Goal: Information Seeking & Learning: Compare options

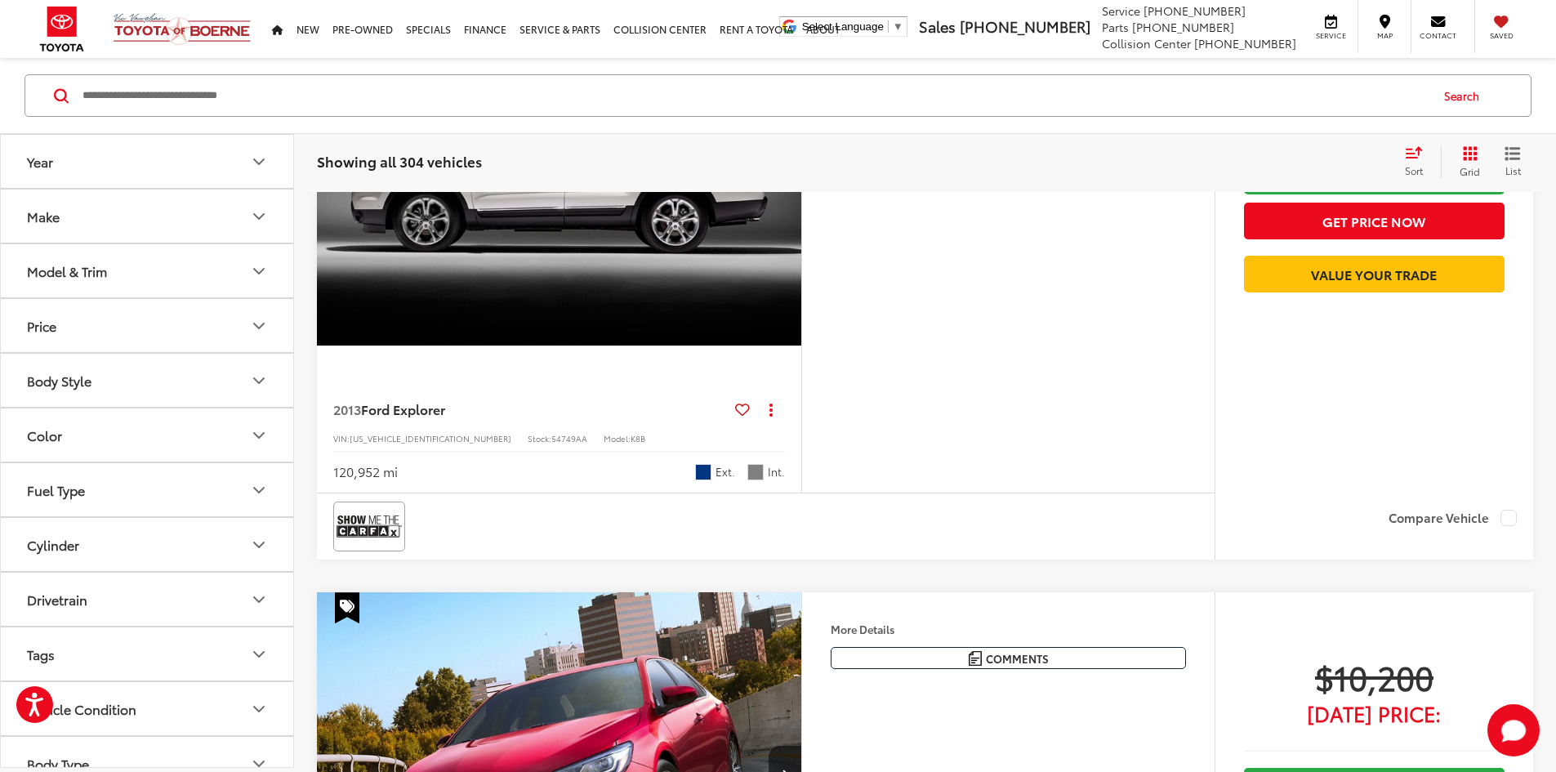
scroll to position [0, 619]
click at [175, 102] on input "Search by Make, Model, or Keyword" at bounding box center [755, 95] width 1348 height 39
paste input "*******"
type input "*******"
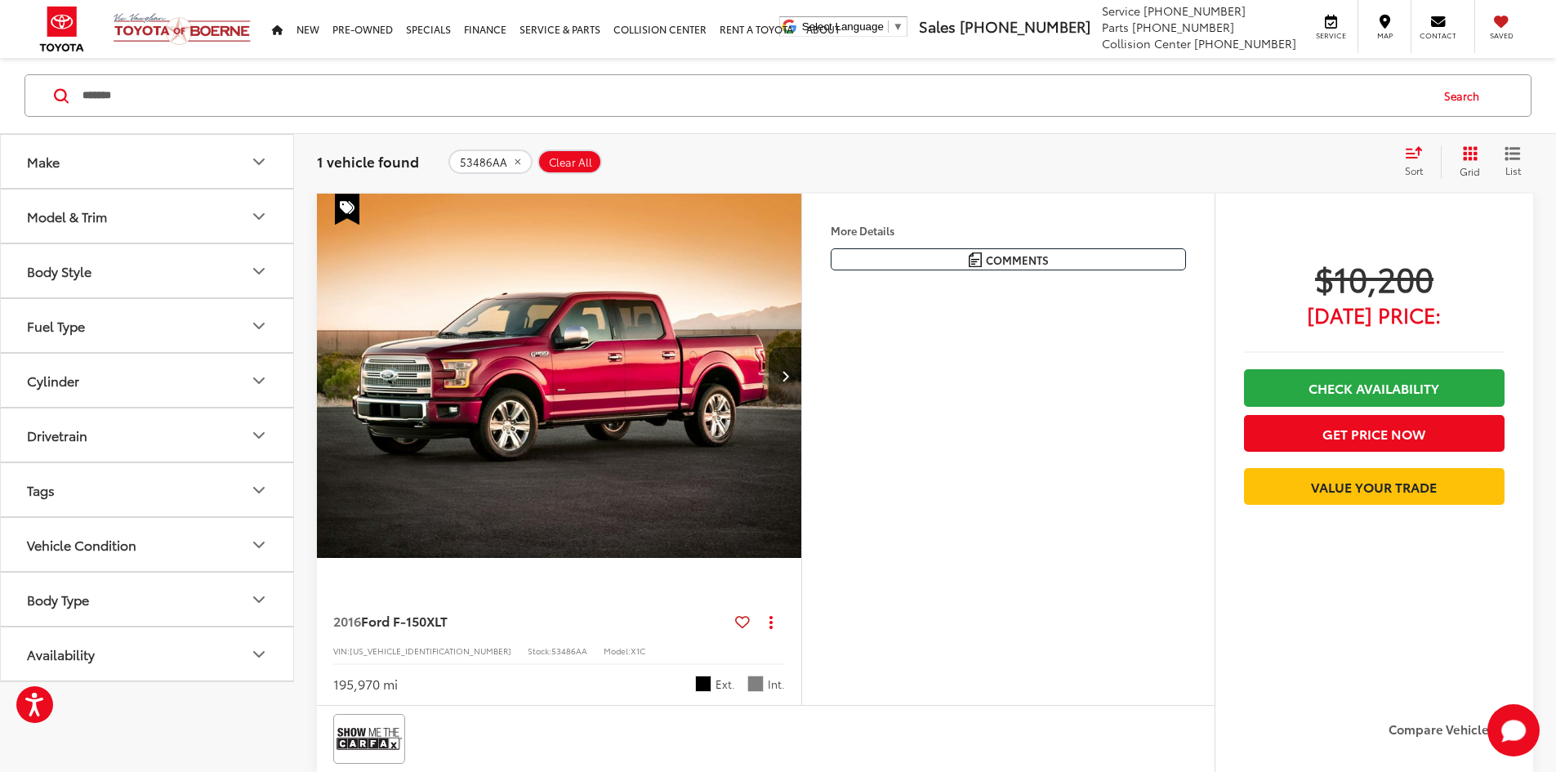
scroll to position [266, 0]
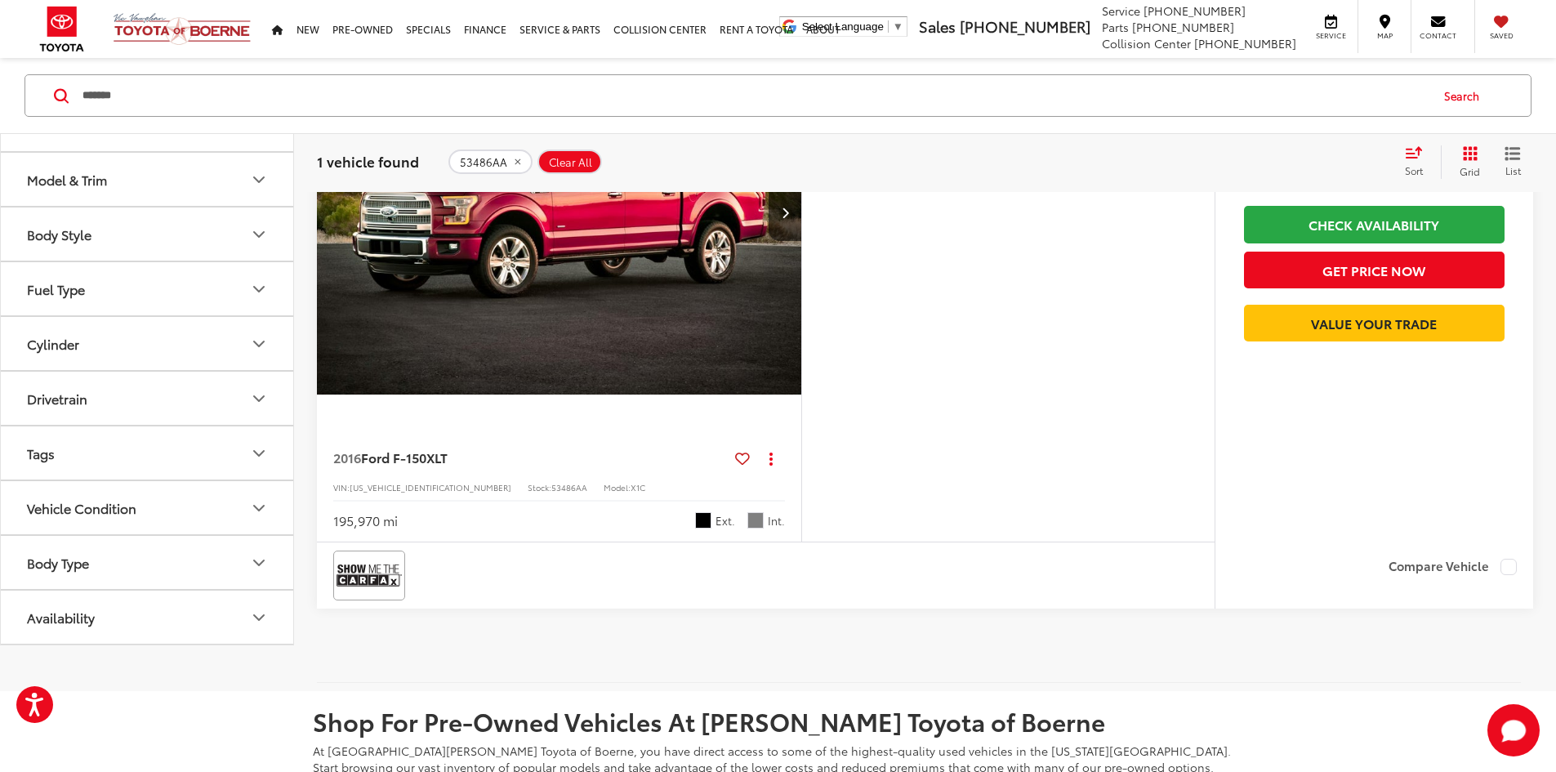
click at [651, 300] on img "2016 Ford F-150 XLT 0" at bounding box center [559, 212] width 487 height 365
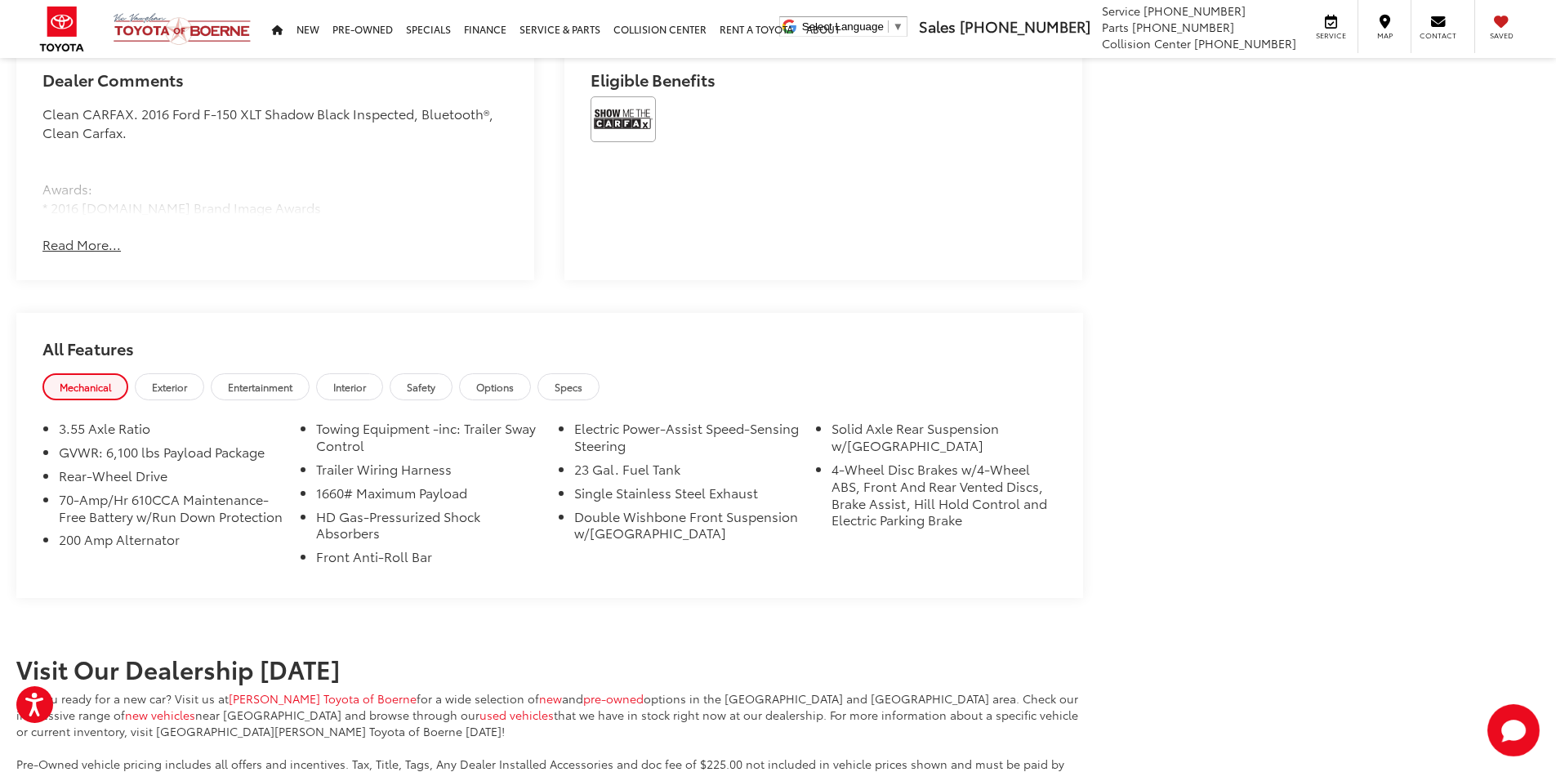
scroll to position [1221, 0]
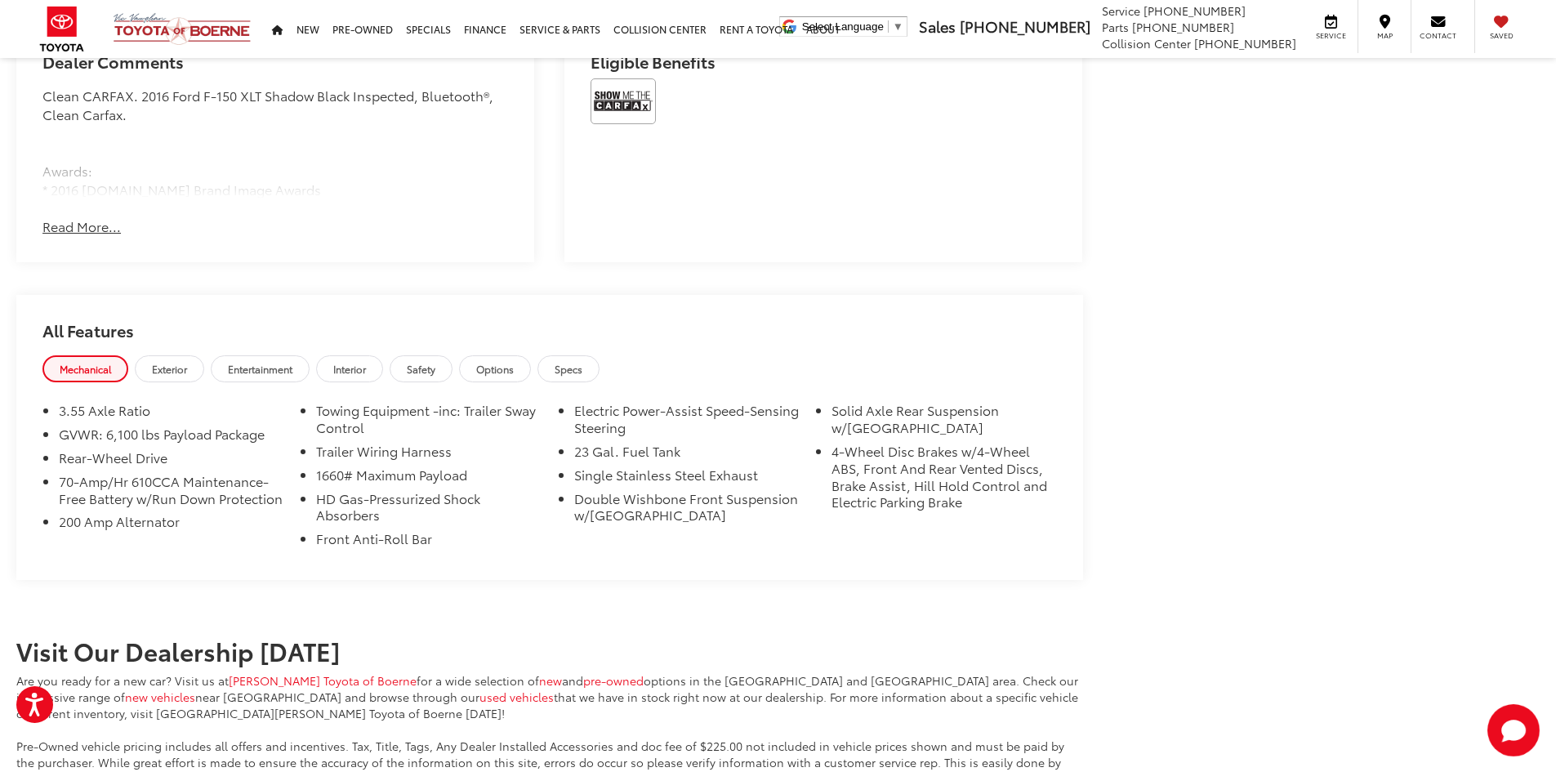
click at [181, 345] on h2 "All Features" at bounding box center [549, 325] width 1067 height 60
click at [171, 373] on link "Exterior" at bounding box center [169, 368] width 69 height 27
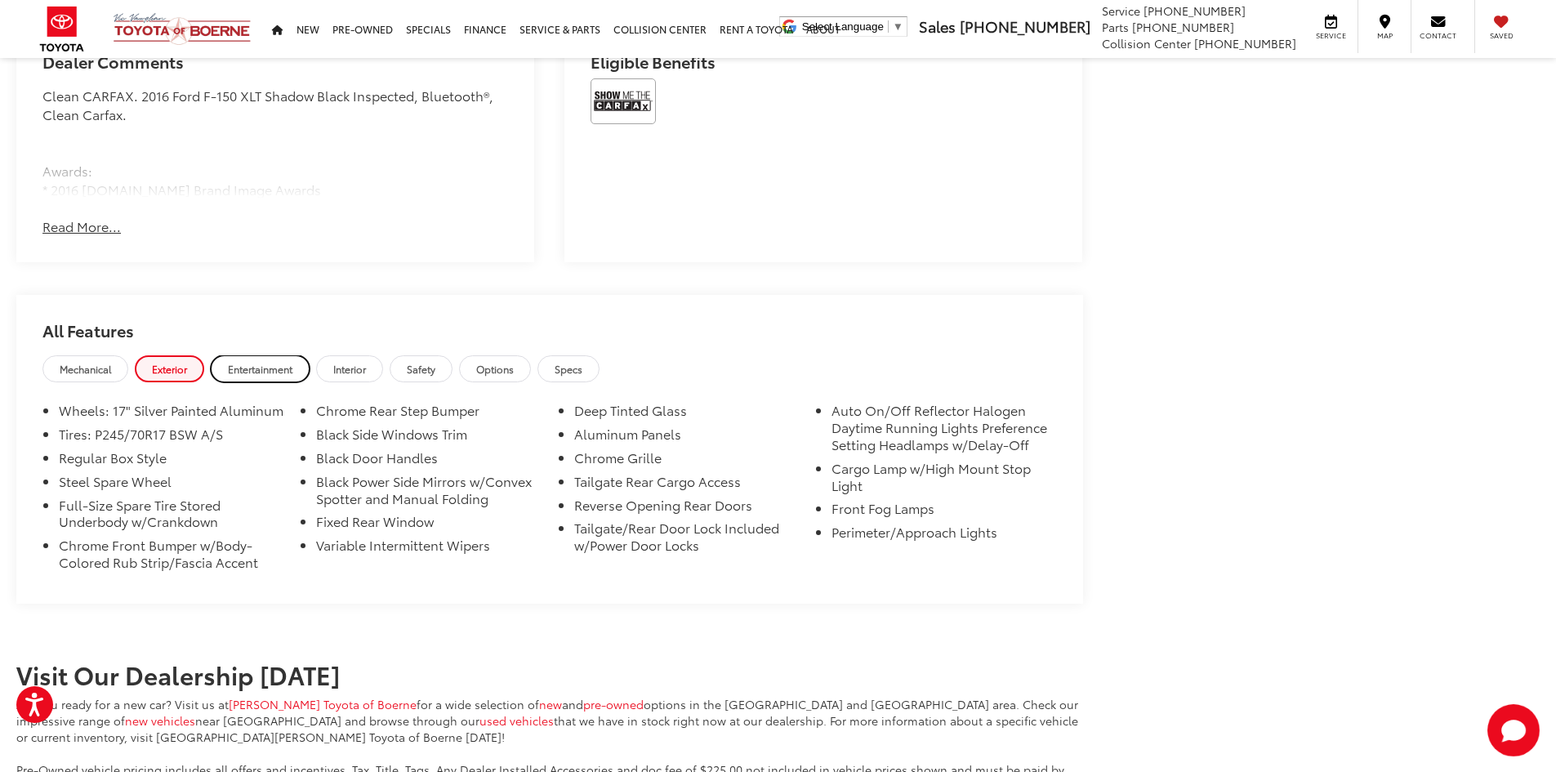
click at [260, 362] on span "Entertainment" at bounding box center [260, 369] width 65 height 14
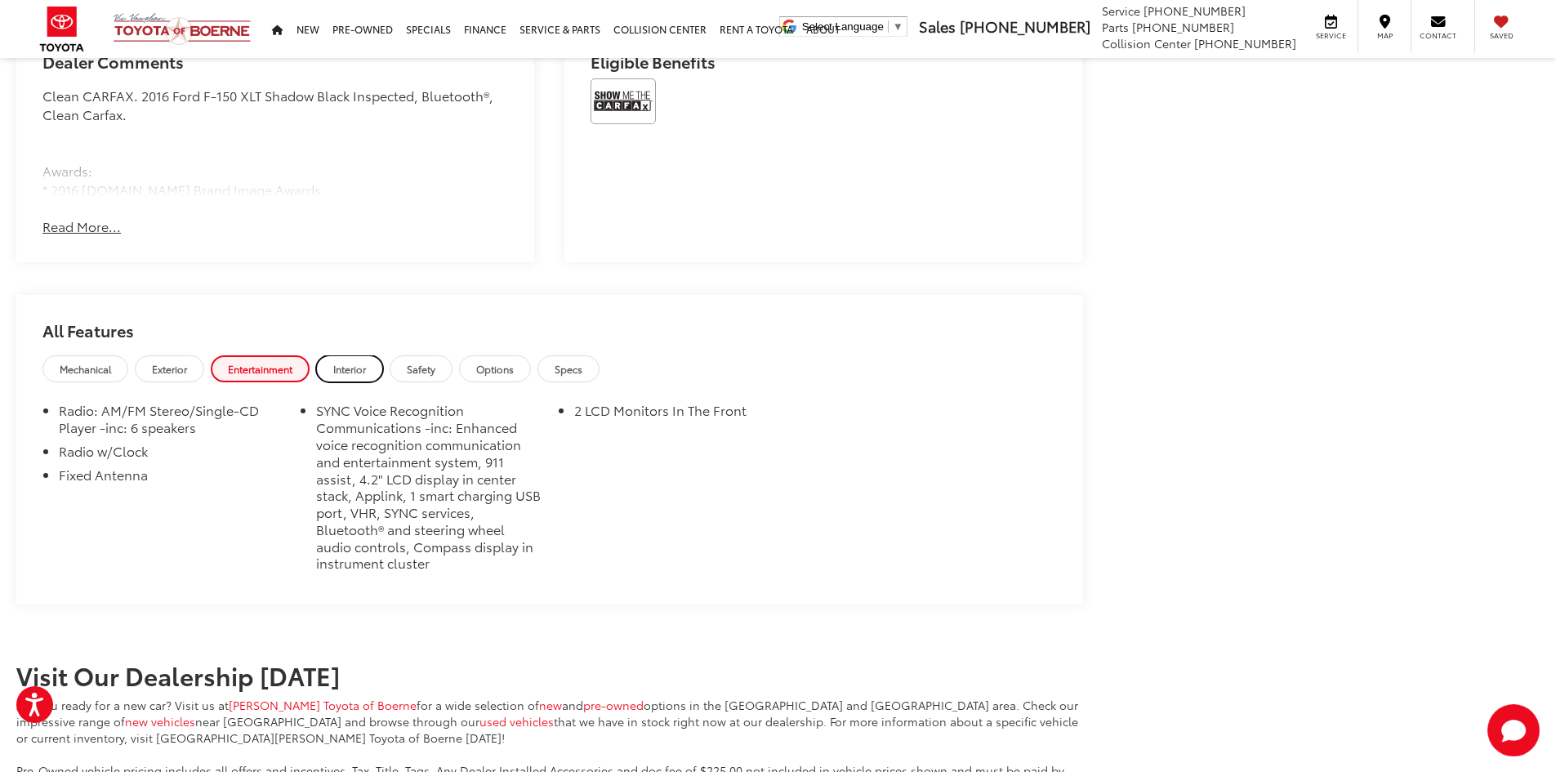
click at [355, 368] on span "Interior" at bounding box center [349, 369] width 33 height 14
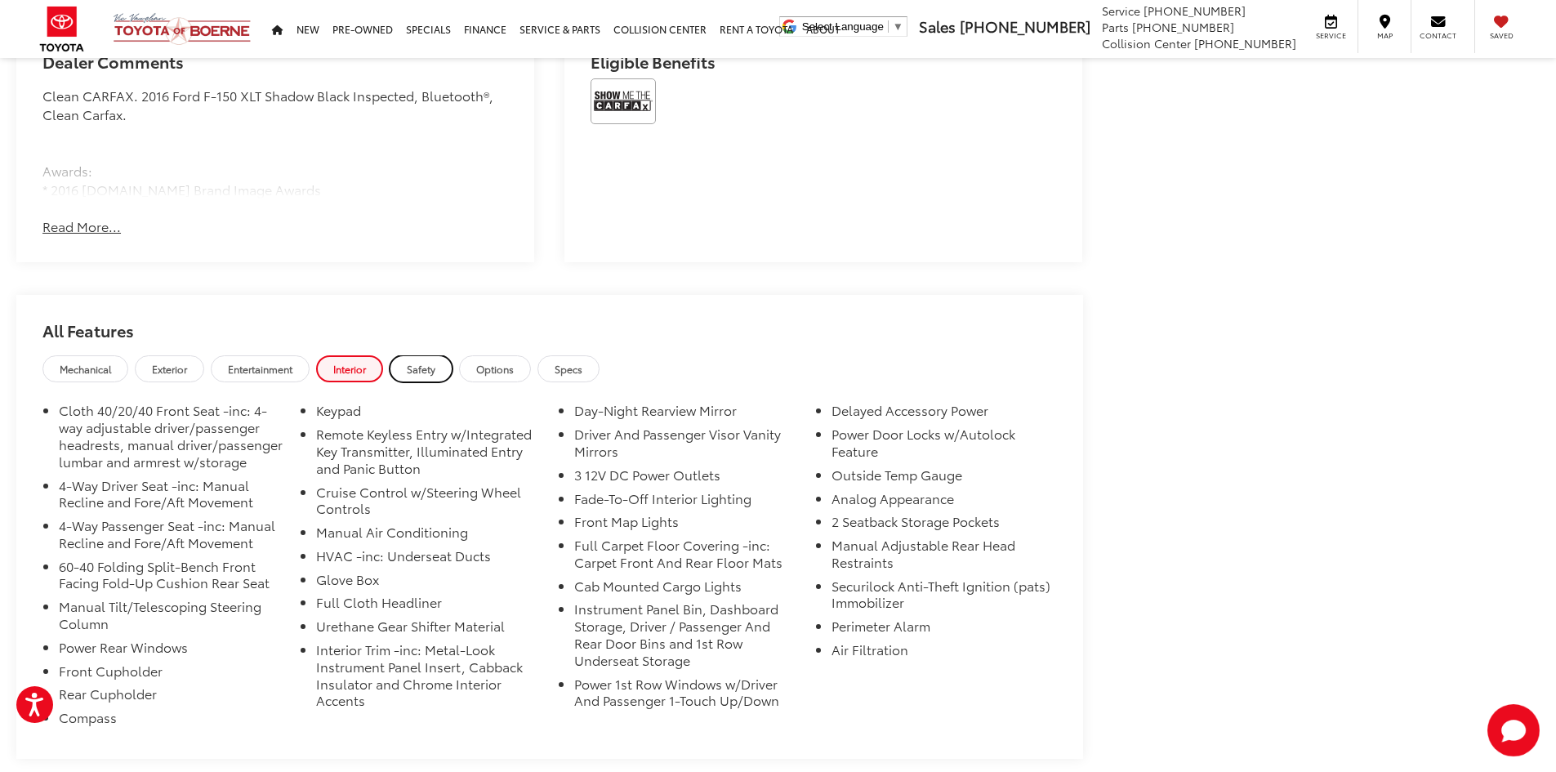
click at [408, 366] on link "Safety" at bounding box center [421, 368] width 63 height 27
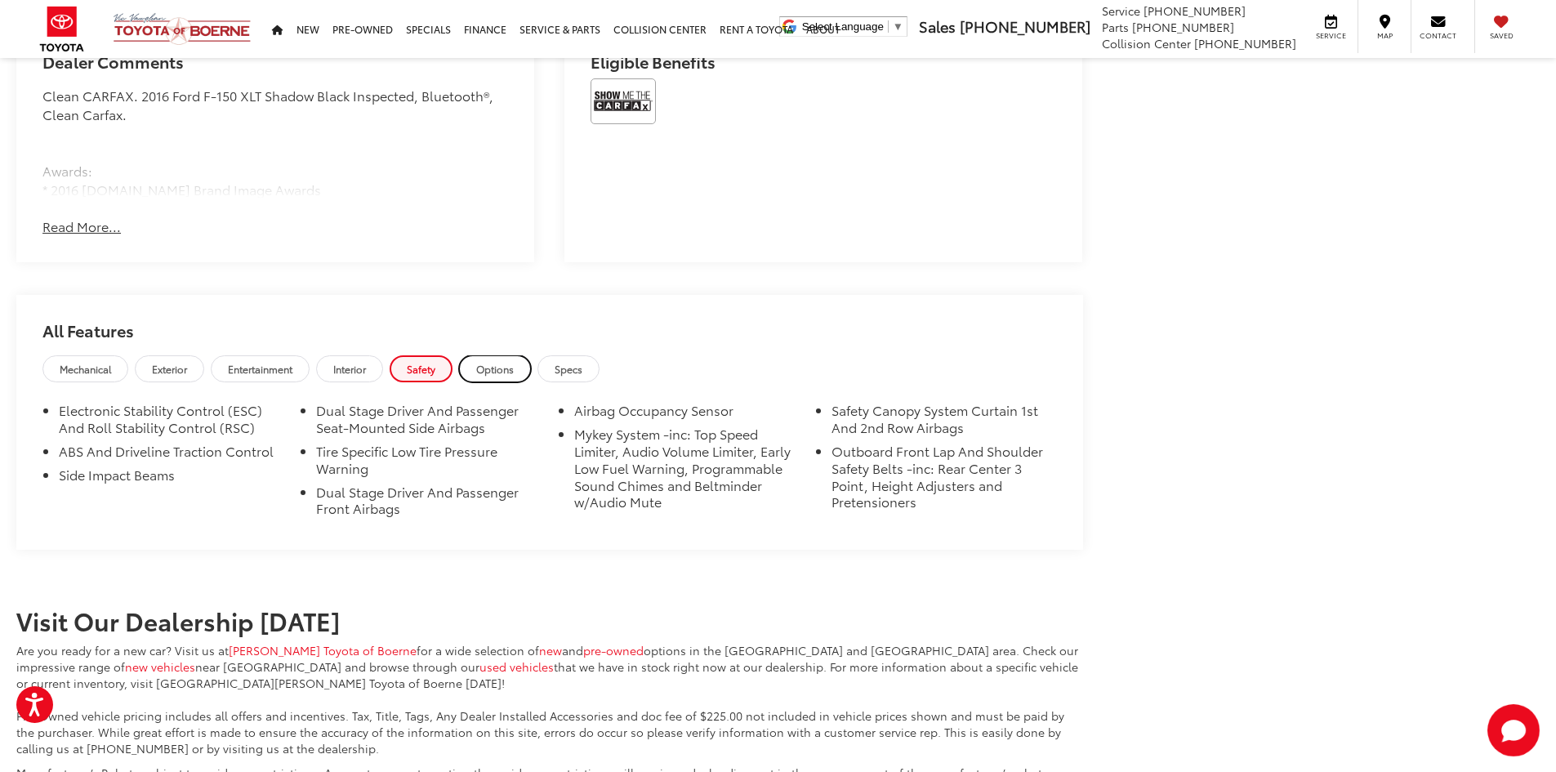
click at [494, 356] on link "Options" at bounding box center [495, 368] width 72 height 27
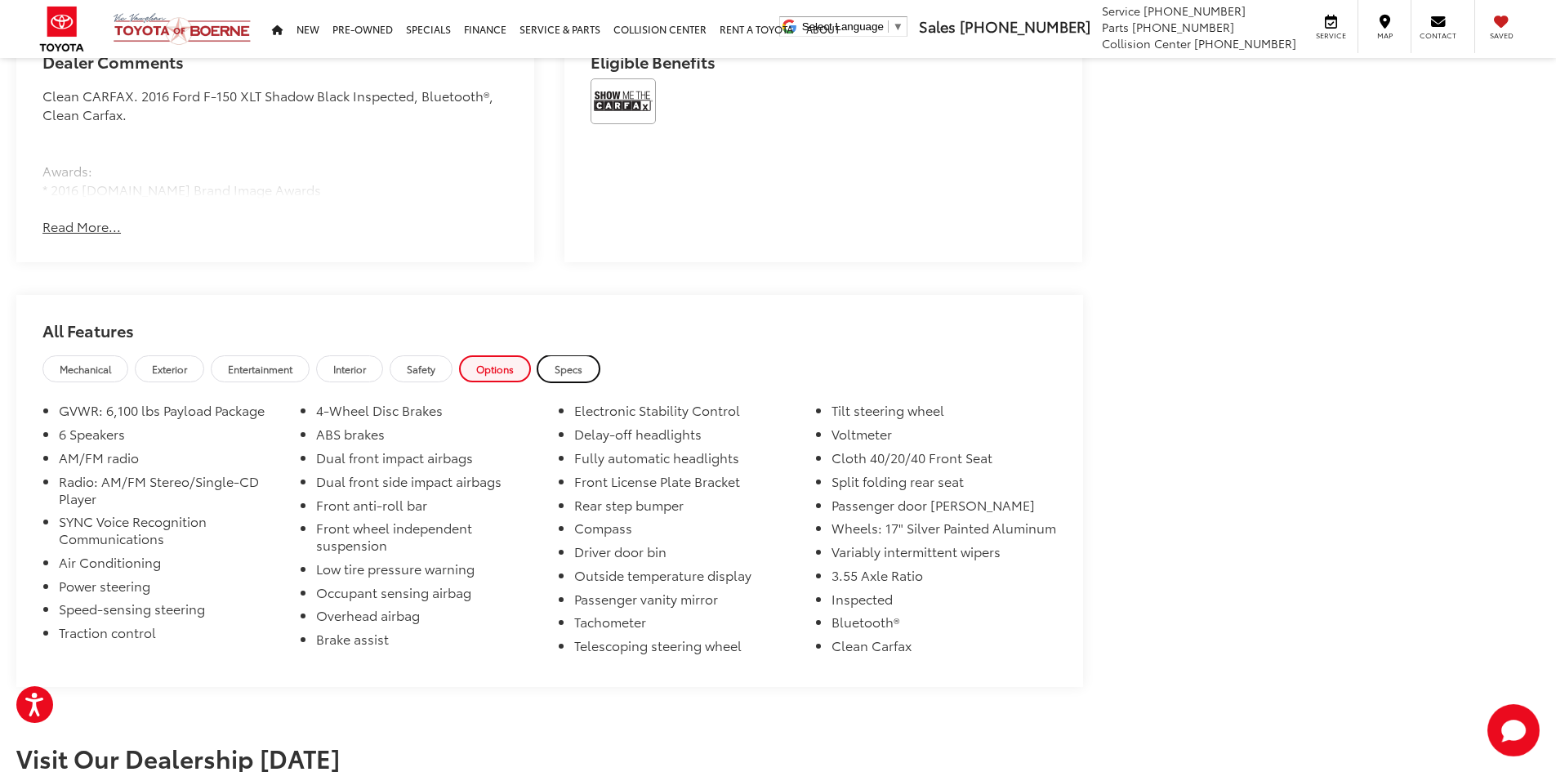
click at [582, 371] on span "Specs" at bounding box center [569, 369] width 28 height 14
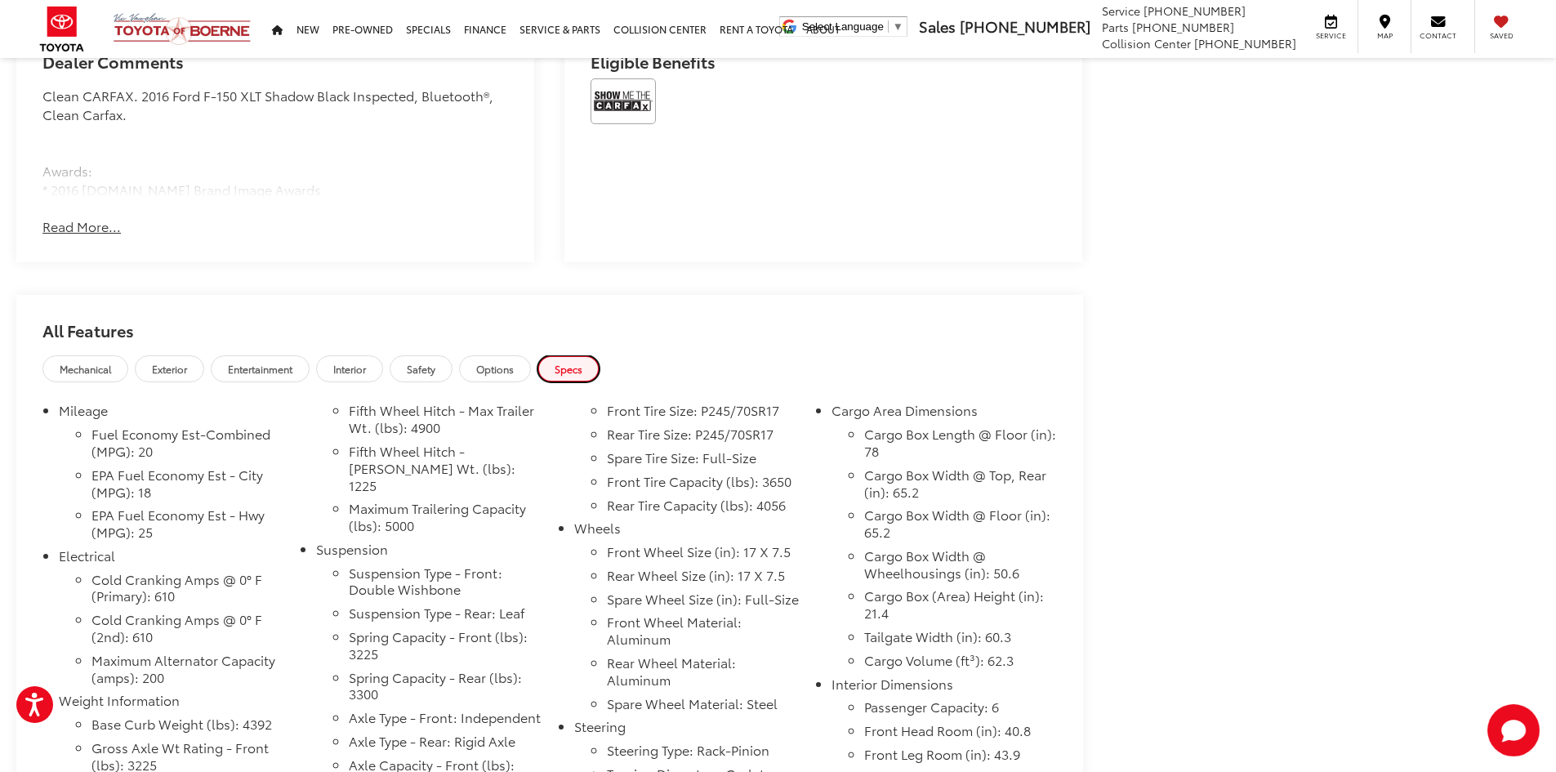
scroll to position [812, 0]
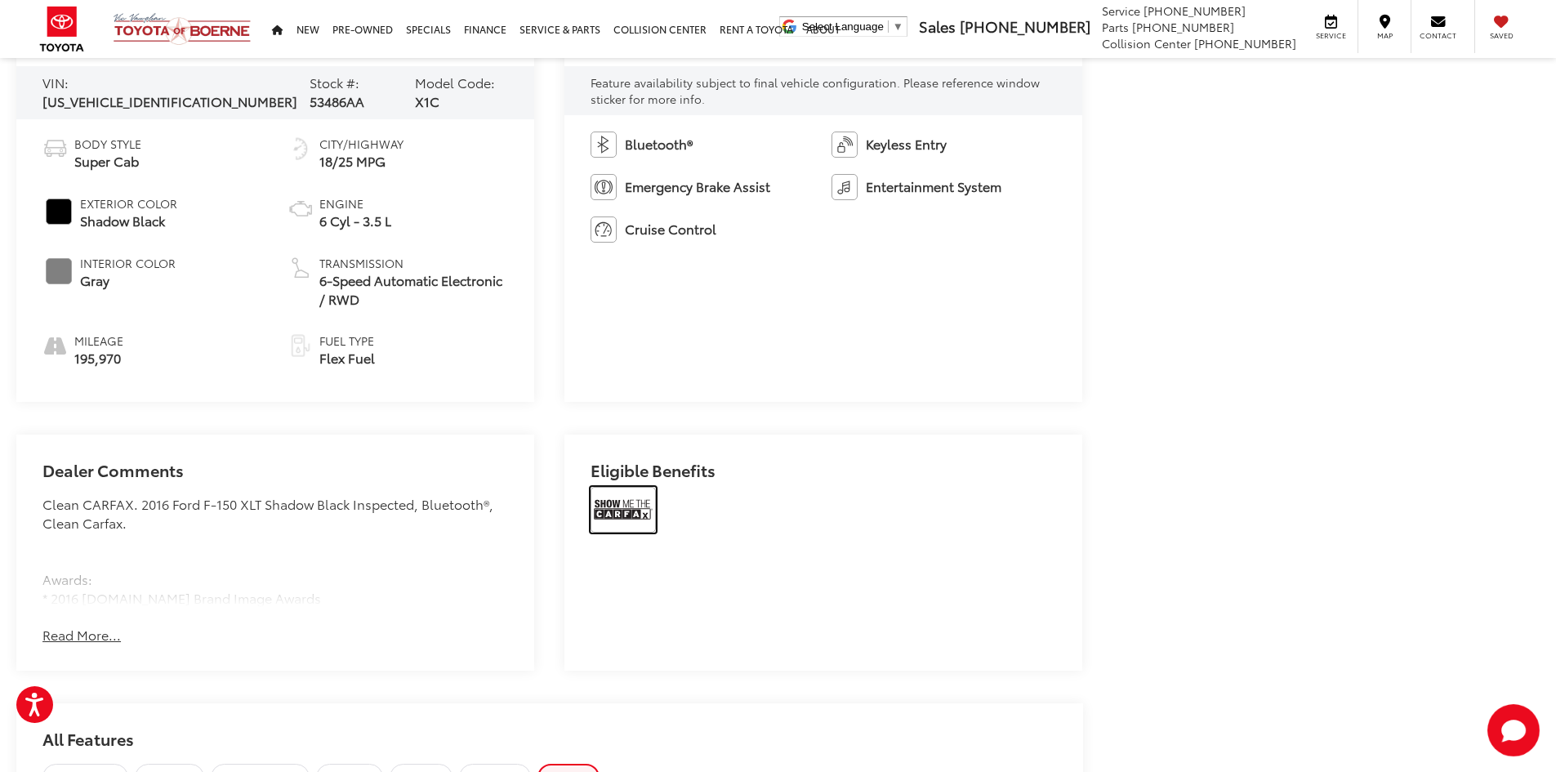
click at [610, 493] on img at bounding box center [623, 510] width 65 height 46
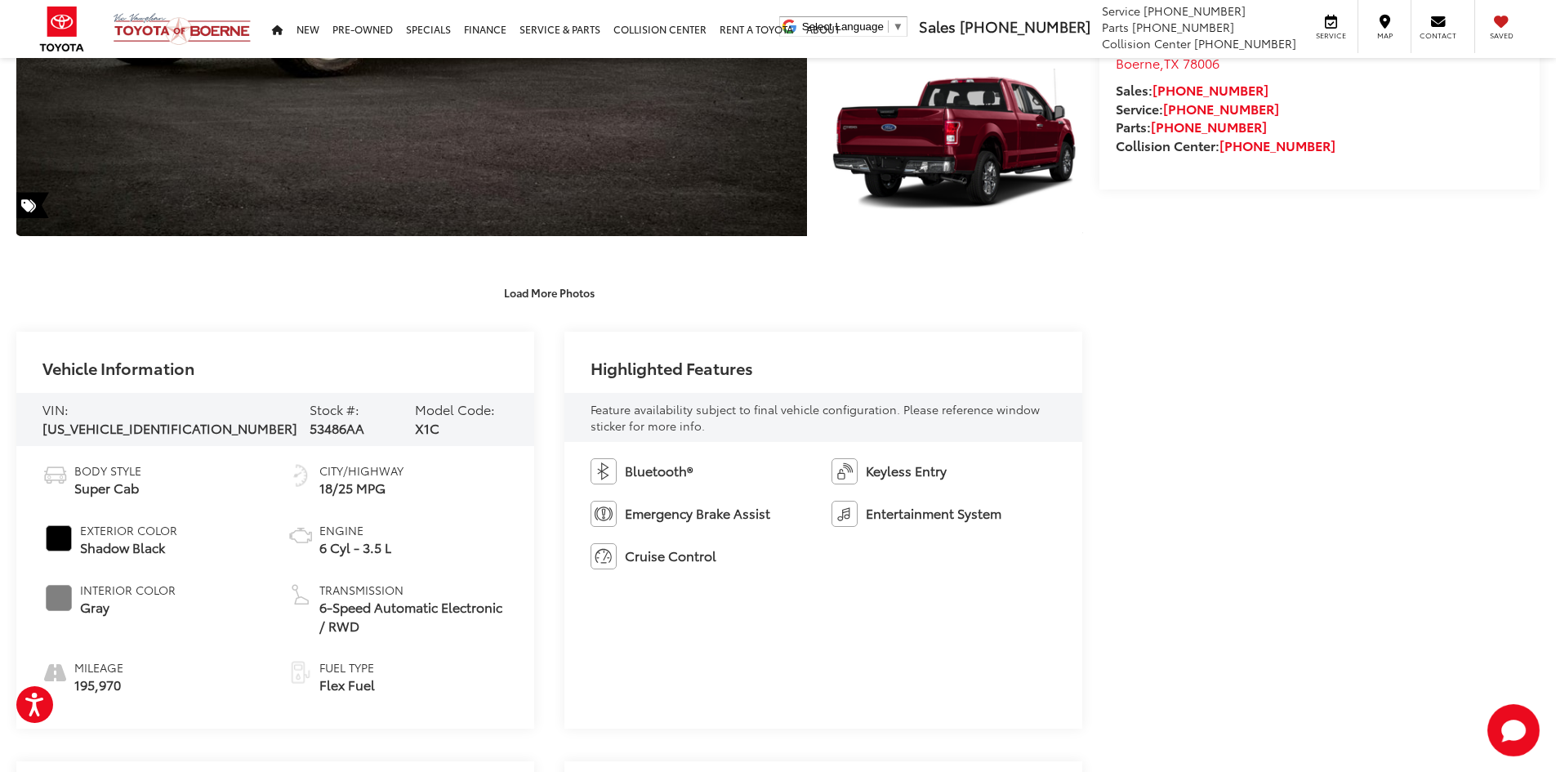
scroll to position [0, 0]
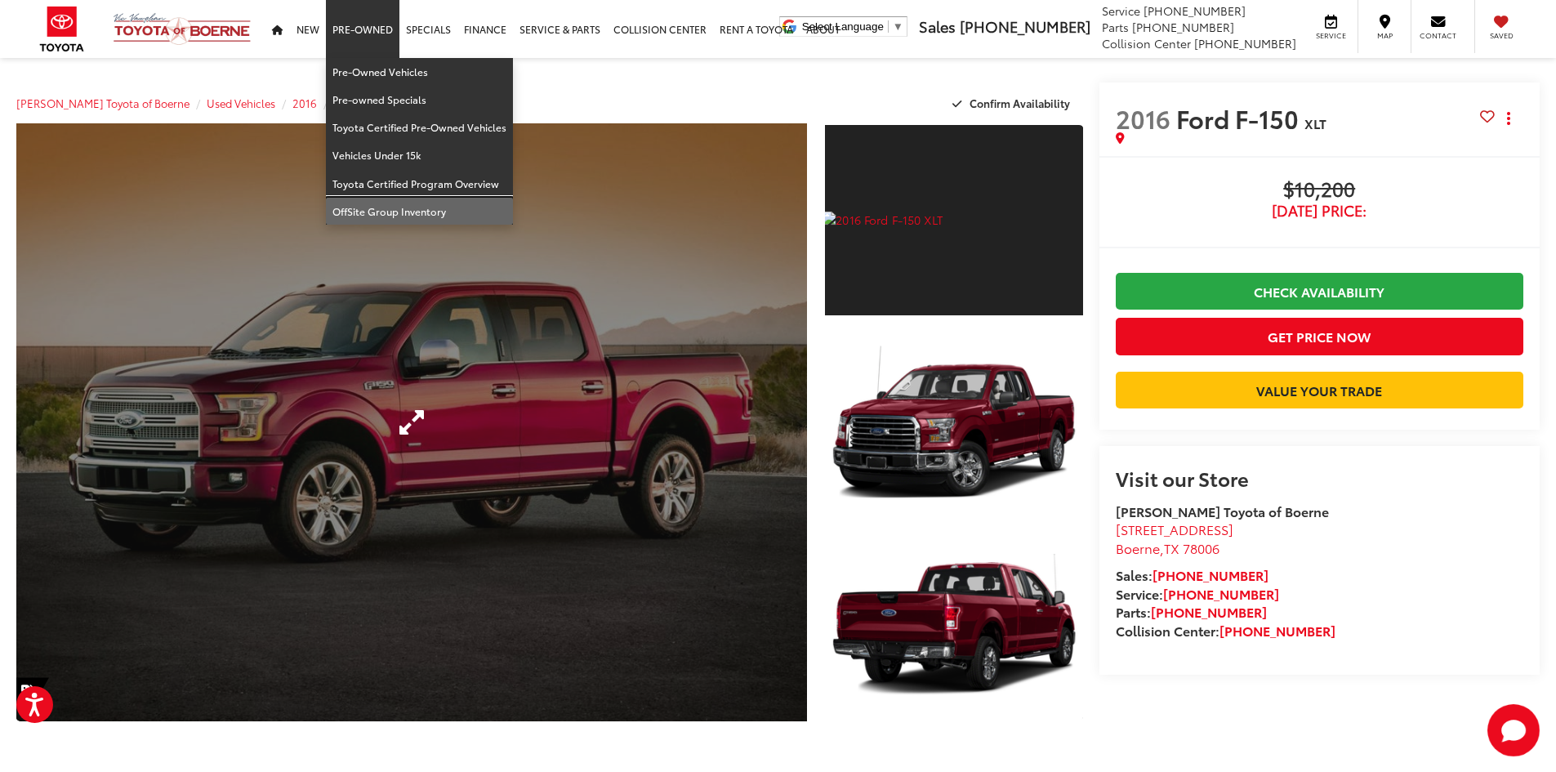
drag, startPoint x: 375, startPoint y: 216, endPoint x: 382, endPoint y: 180, distance: 37.3
click at [375, 216] on link "OffSite Group Inventory" at bounding box center [419, 211] width 187 height 27
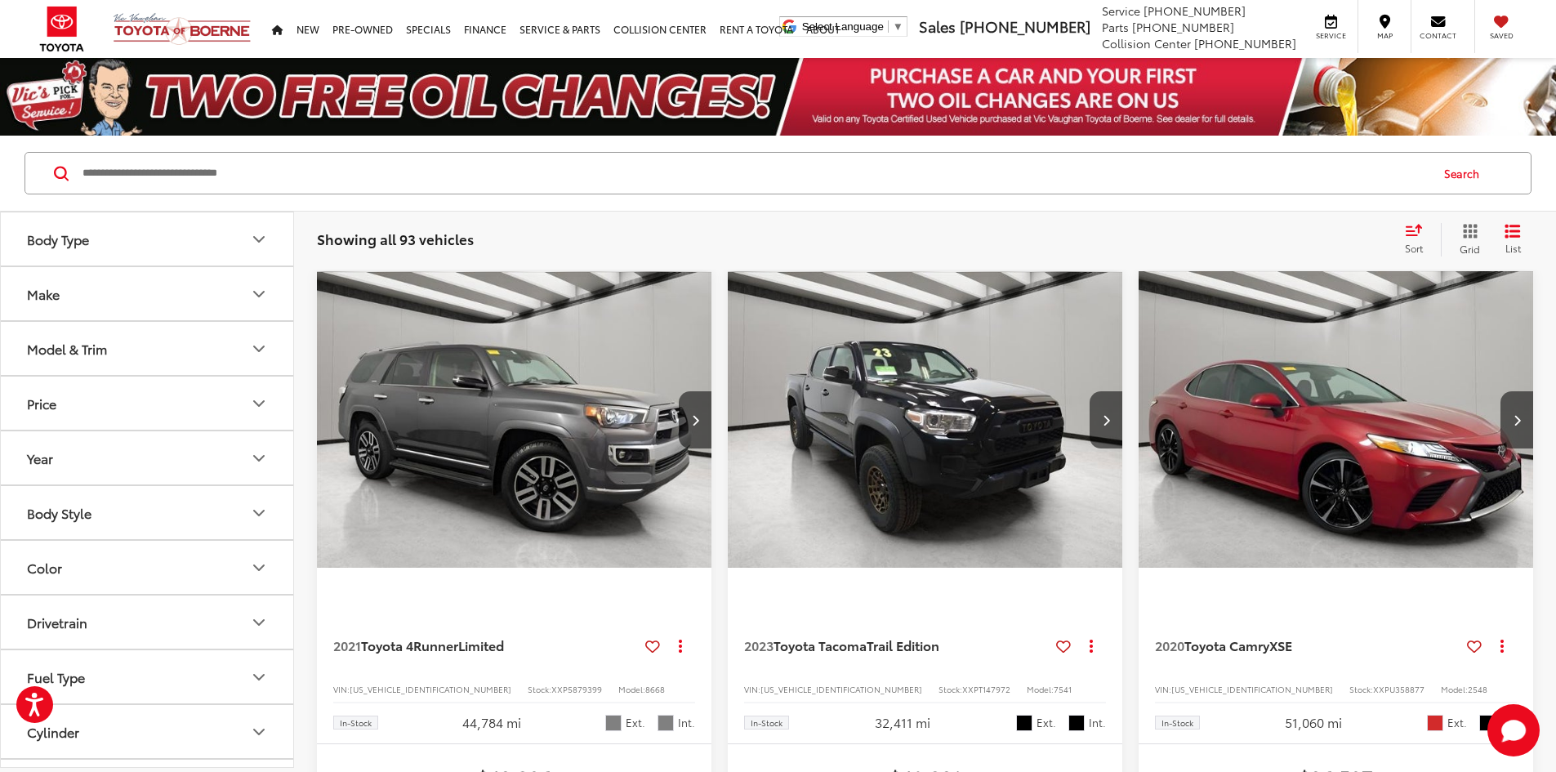
click at [148, 171] on input "Search by Make, Model, or Keyword" at bounding box center [755, 173] width 1348 height 39
paste input "**********"
type input "**********"
click at [1467, 177] on button "Search" at bounding box center [1466, 173] width 74 height 41
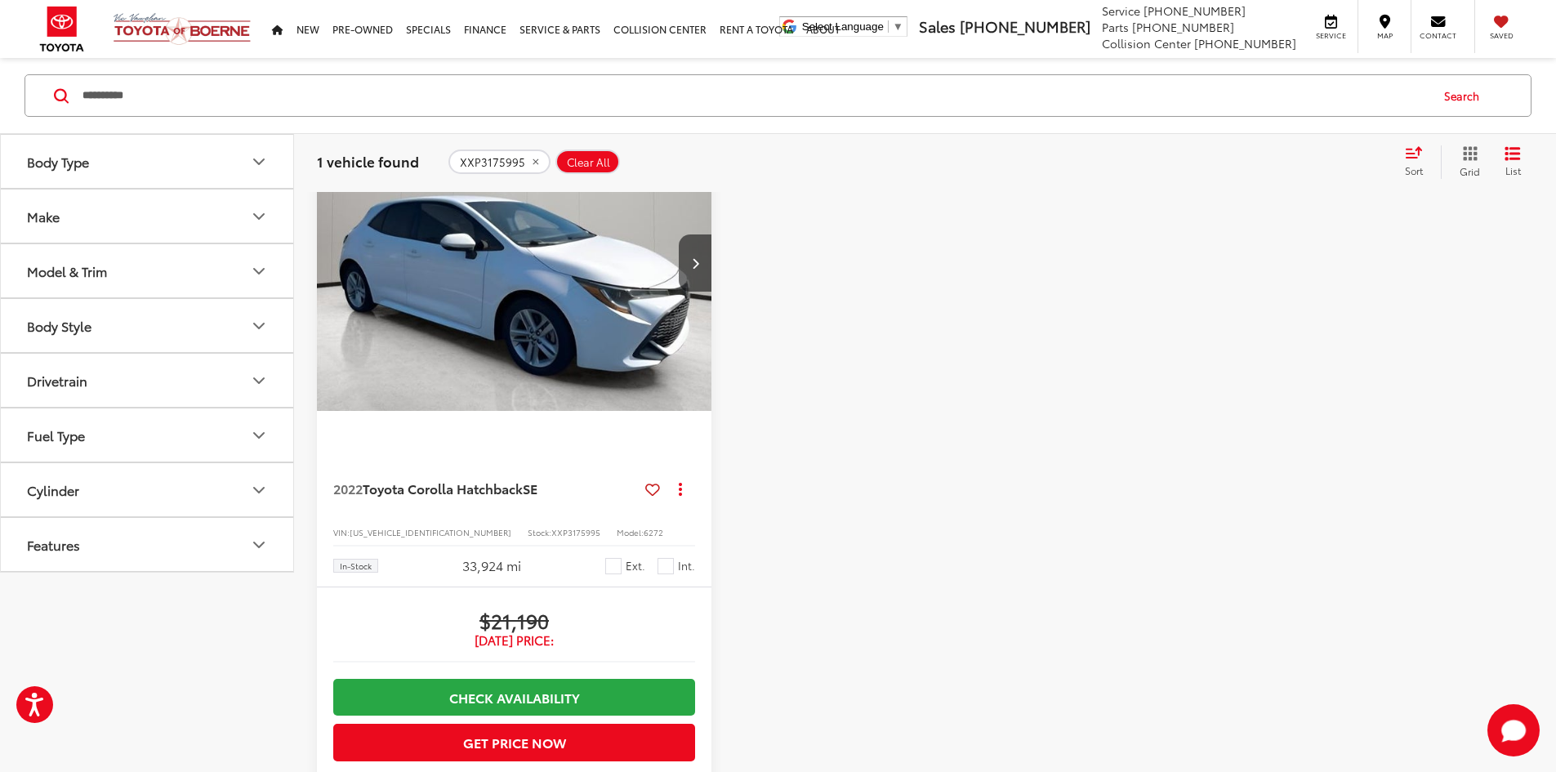
scroll to position [163, 0]
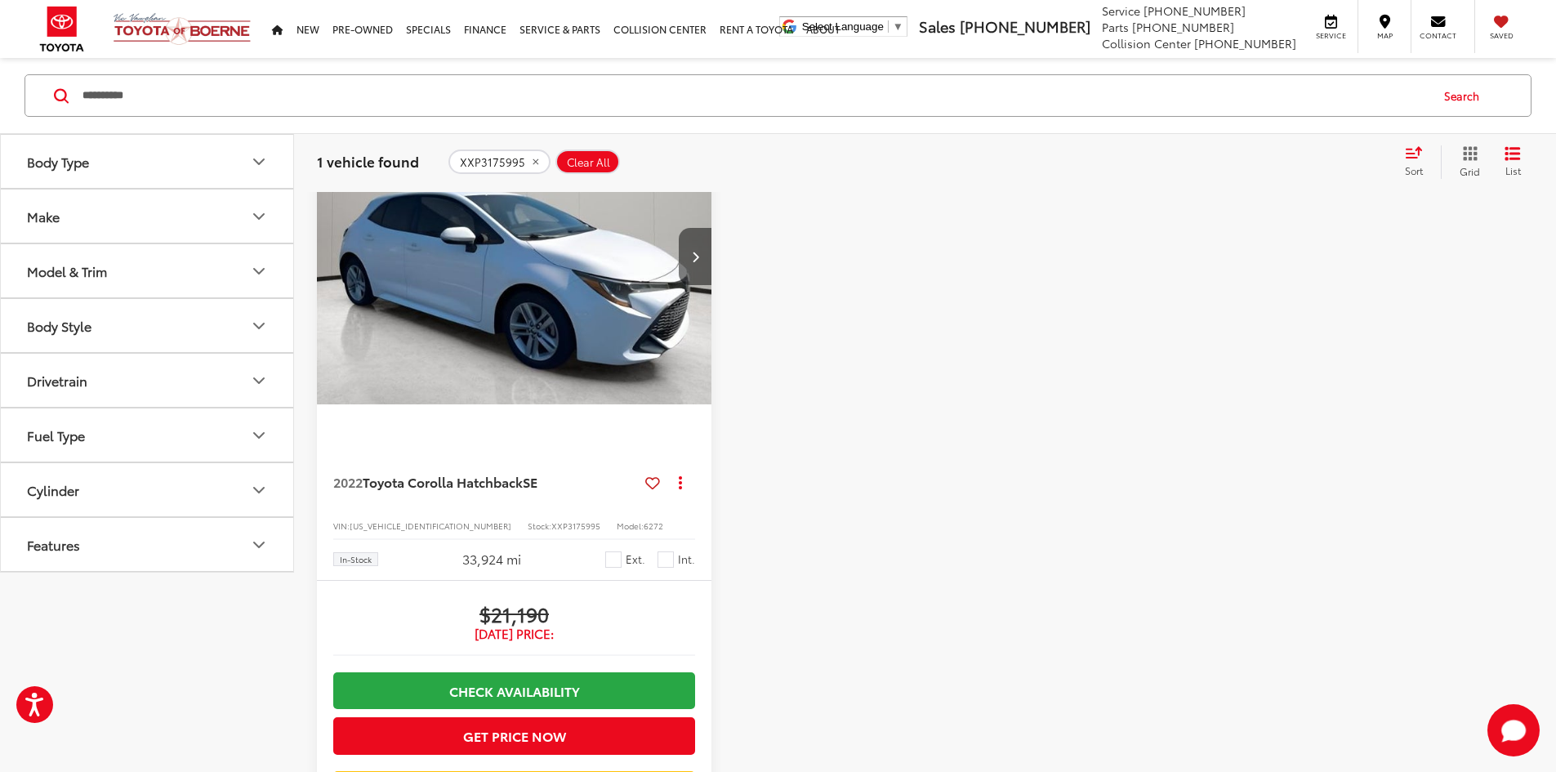
click at [679, 228] on button "Next image" at bounding box center [695, 256] width 33 height 57
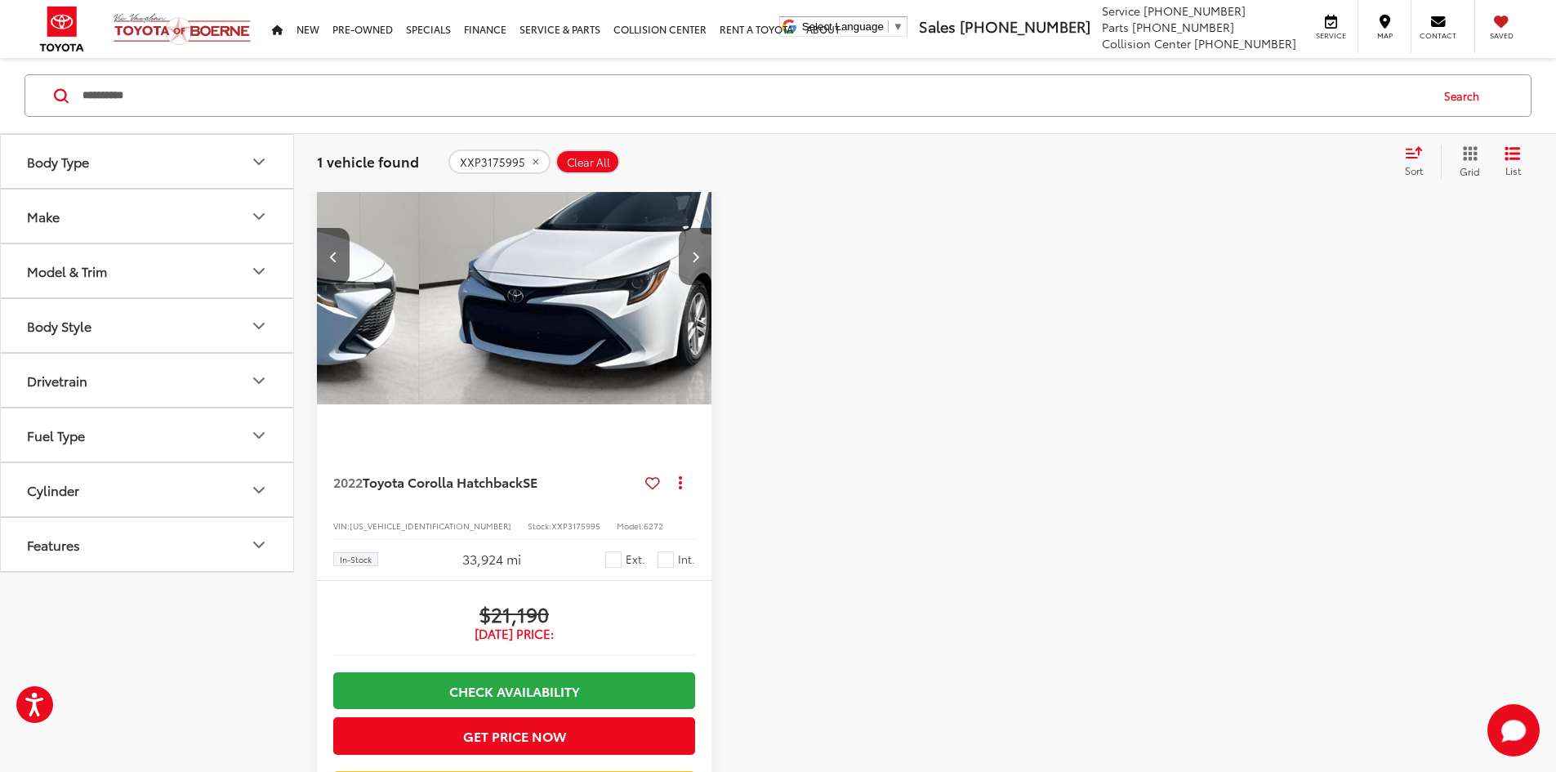
click at [679, 228] on button "Next image" at bounding box center [695, 256] width 33 height 57
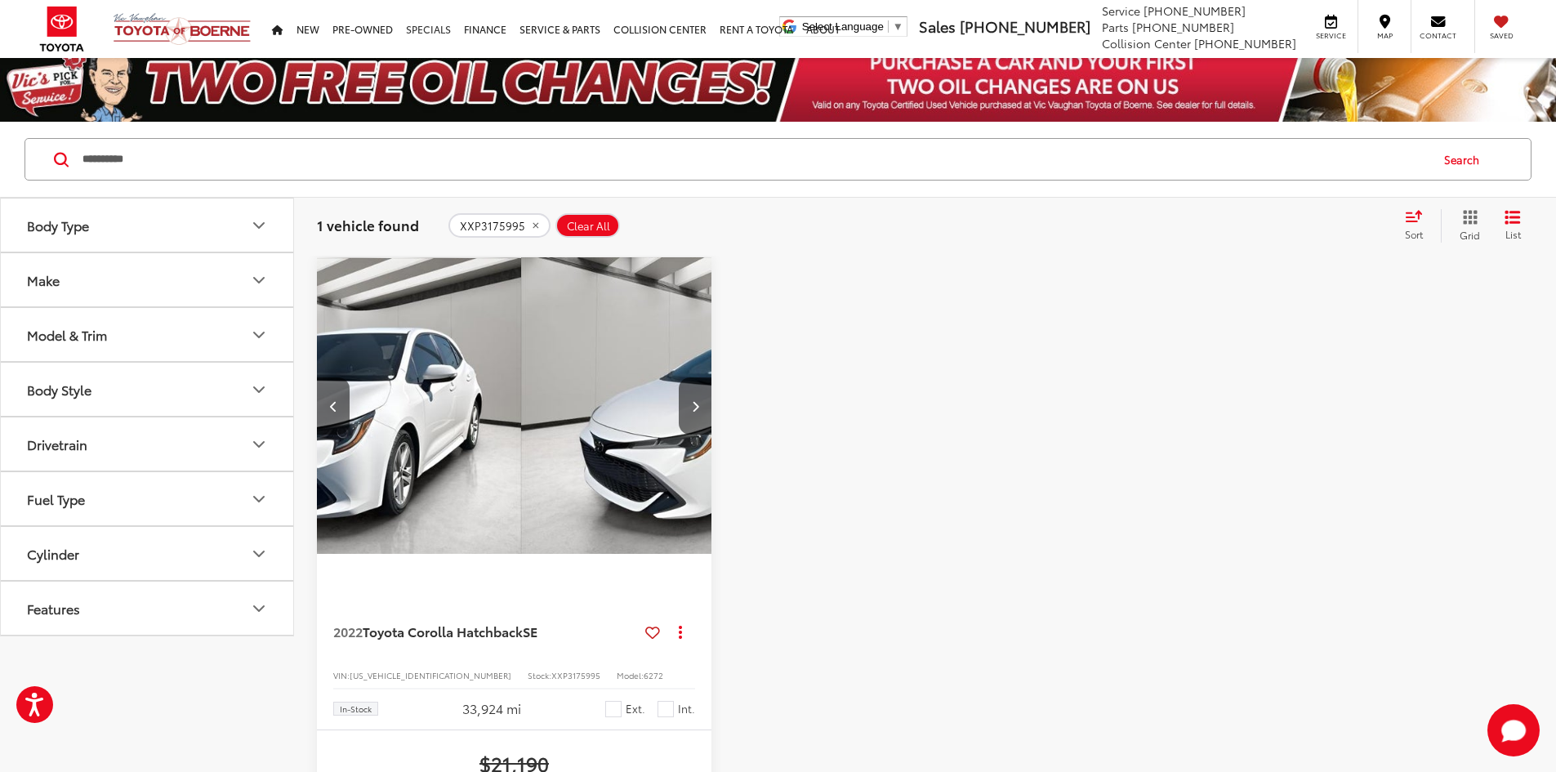
scroll to position [0, 0]
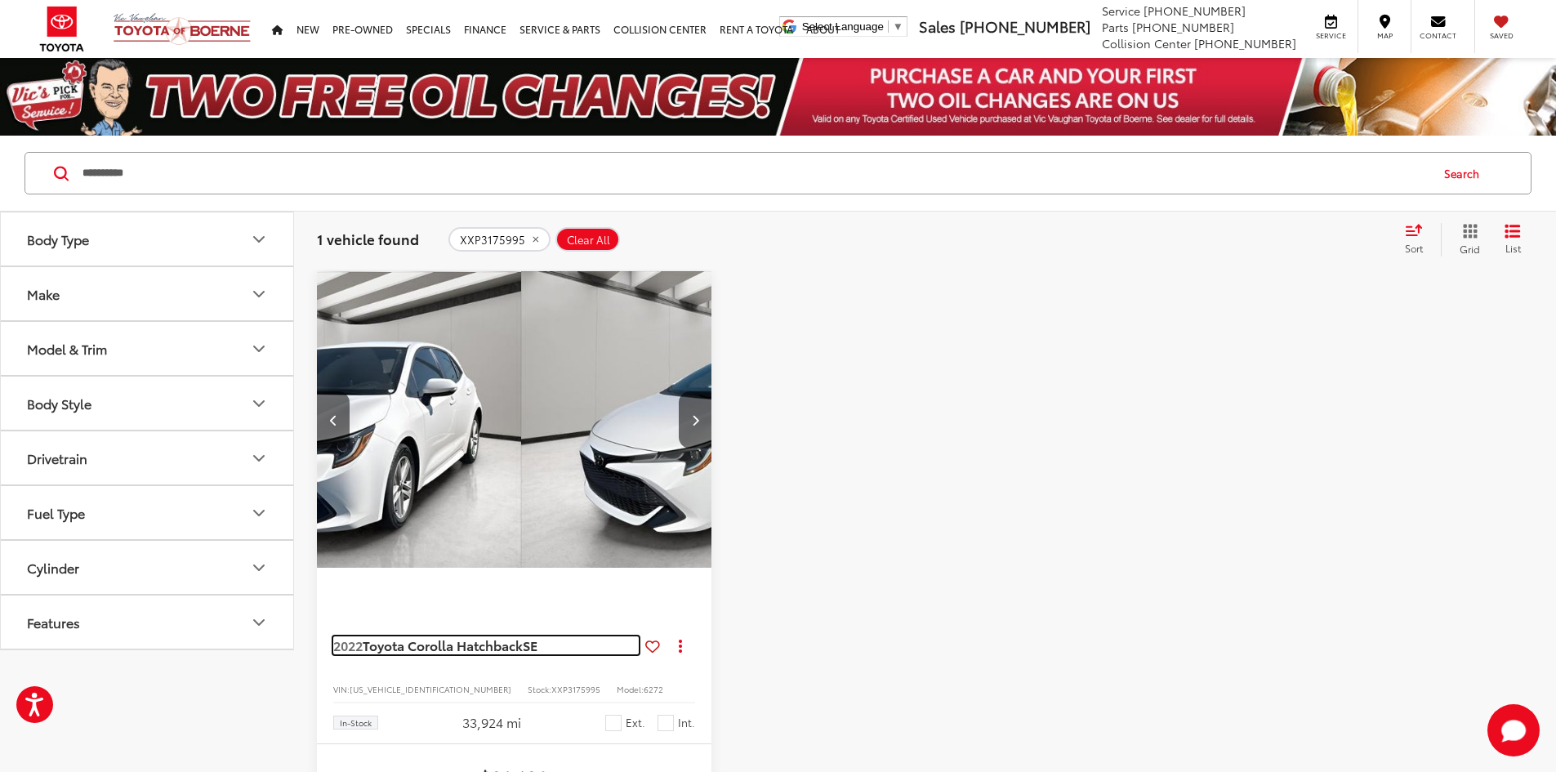
click at [430, 636] on span "Toyota Corolla Hatchback" at bounding box center [443, 645] width 160 height 19
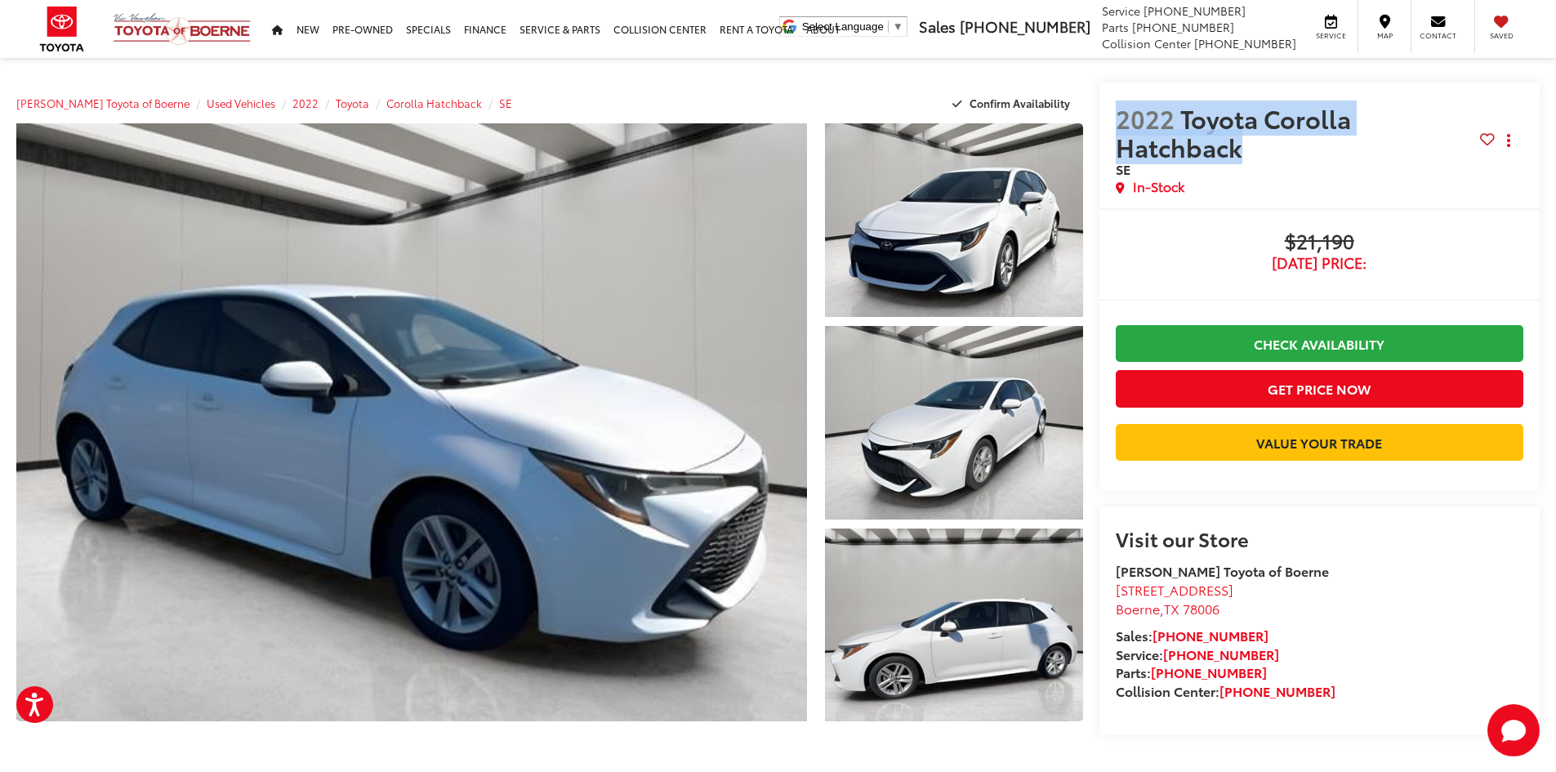
drag, startPoint x: 1264, startPoint y: 155, endPoint x: 1119, endPoint y: 109, distance: 151.7
click at [1119, 109] on span "2022 Toyota Corolla Hatchback" at bounding box center [1298, 132] width 364 height 57
click at [1365, 166] on span "SE" at bounding box center [1298, 169] width 364 height 16
drag, startPoint x: 1114, startPoint y: 112, endPoint x: 1248, endPoint y: 147, distance: 138.5
click at [1248, 147] on div "2022 Toyota Corolla Hatchback SE Copy Link Share Print In-Stock" at bounding box center [1320, 146] width 441 height 126
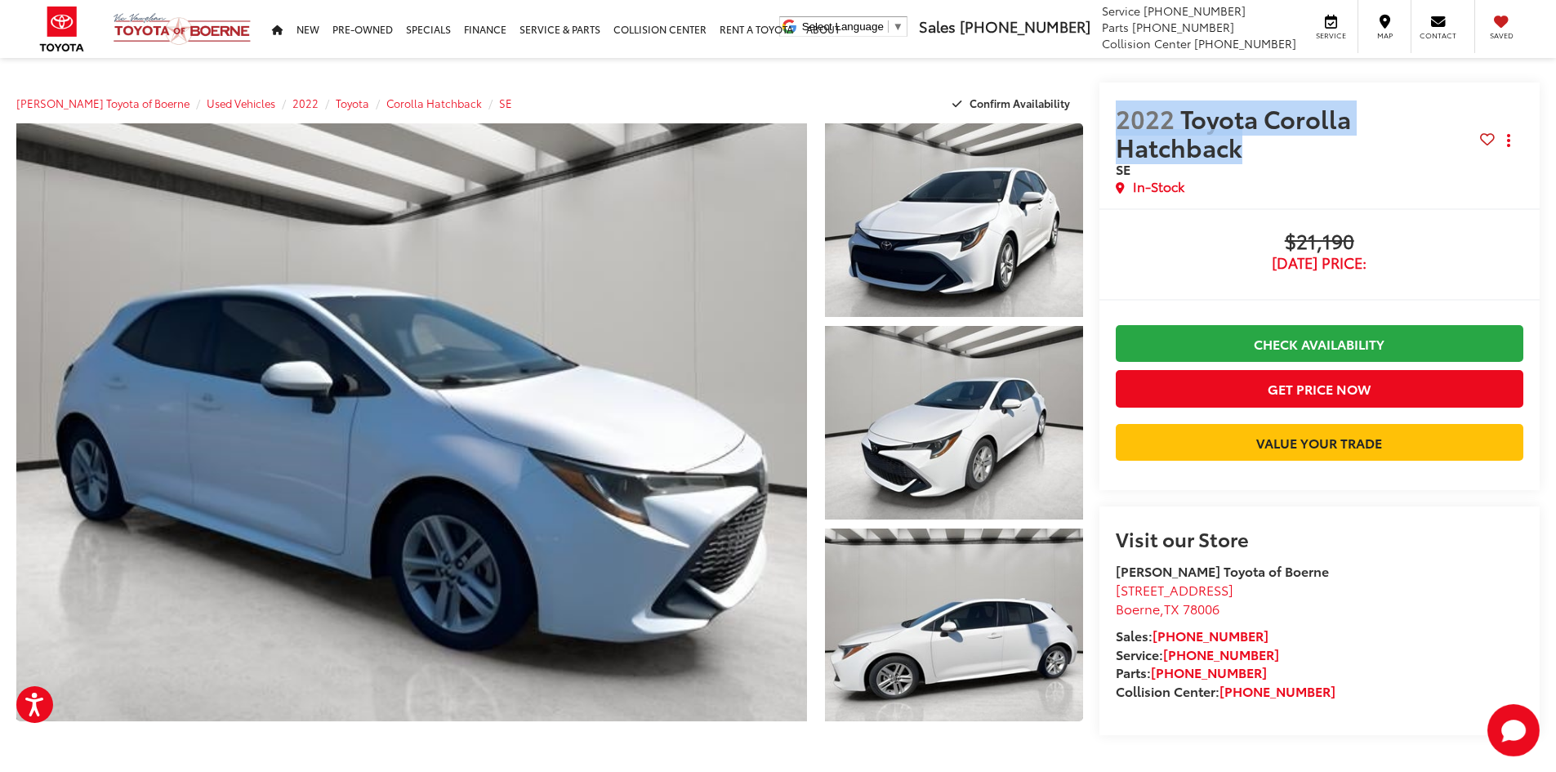
copy span "2022 Toyota Corolla Hatchback"
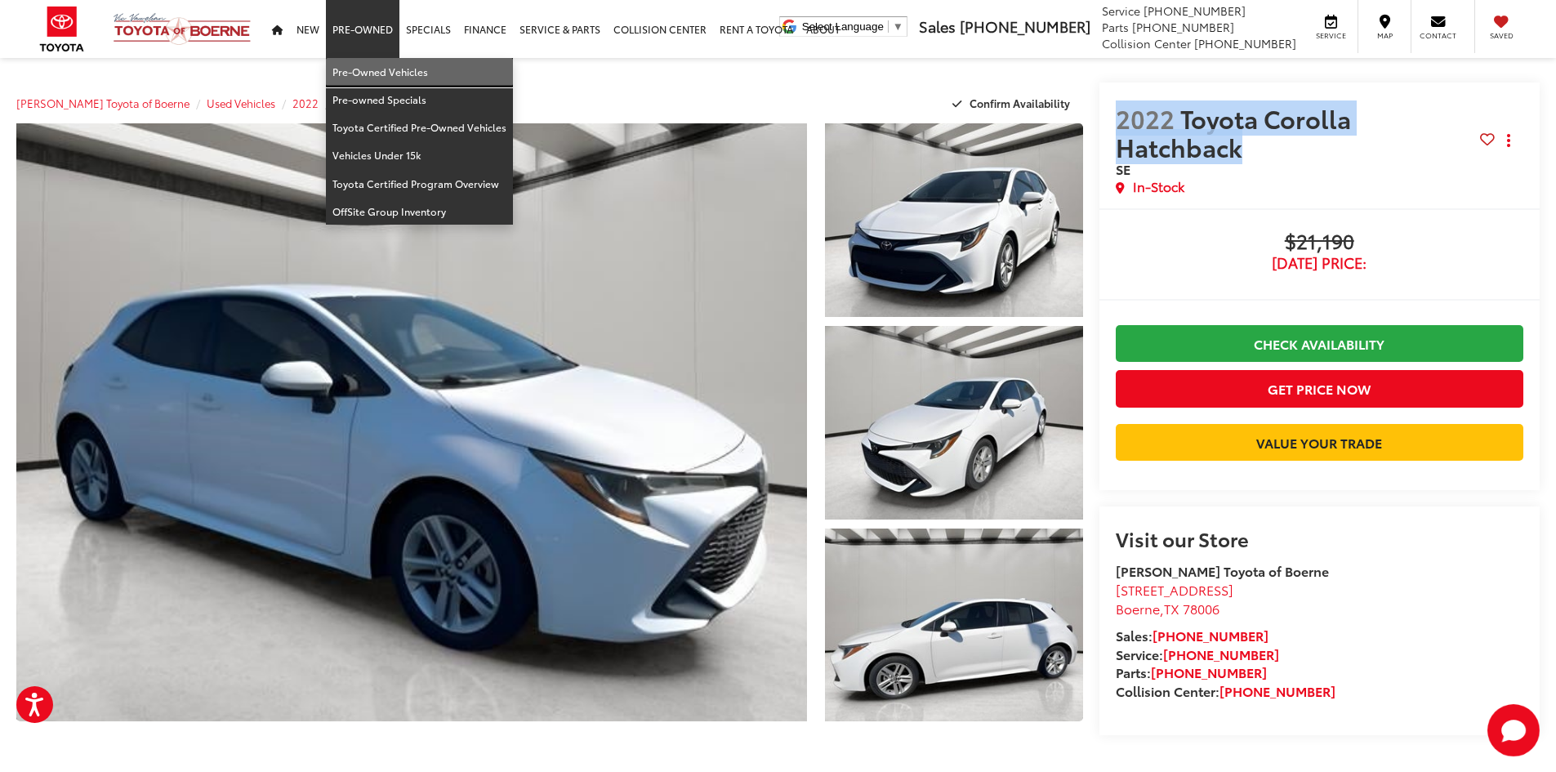
drag, startPoint x: 398, startPoint y: 72, endPoint x: 384, endPoint y: 69, distance: 14.3
click at [398, 72] on link "Pre-Owned Vehicles" at bounding box center [419, 72] width 187 height 28
